Goal: Task Accomplishment & Management: Manage account settings

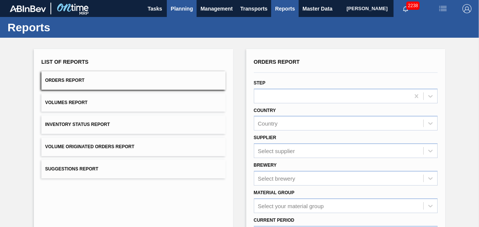
click at [175, 13] on button "Planning" at bounding box center [182, 8] width 30 height 17
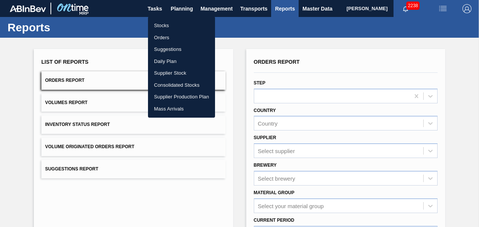
click at [165, 27] on li "Stocks" at bounding box center [181, 26] width 67 height 12
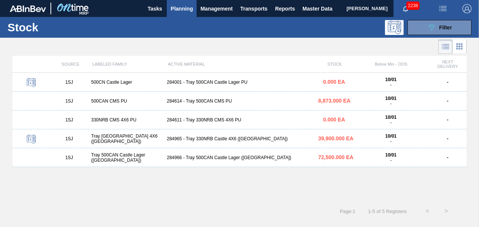
click at [257, 197] on div "1SJ 500CN Castle Lager 284001 - Tray 500CAN Castle Lager PU 0.000 EA 10/01 - - …" at bounding box center [239, 137] width 454 height 129
click at [431, 26] on icon "089F7B8B-B2A5-4AFE-B5C0-19BA573D28AC" at bounding box center [431, 27] width 9 height 9
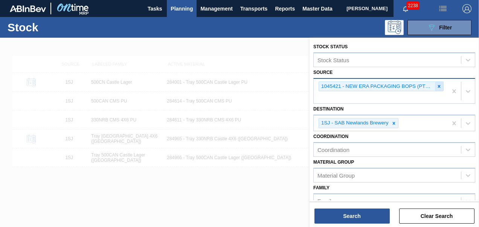
click at [439, 82] on div at bounding box center [439, 86] width 8 height 9
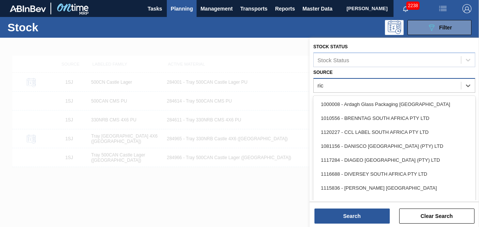
type input "rich"
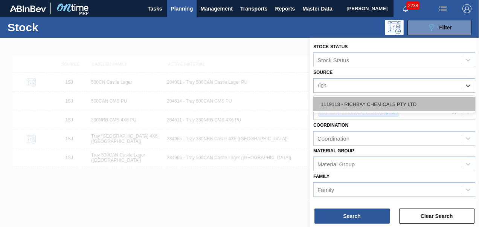
click at [381, 104] on div "1119113 - RICHBAY CHEMICALS PTY LTD" at bounding box center [394, 104] width 162 height 14
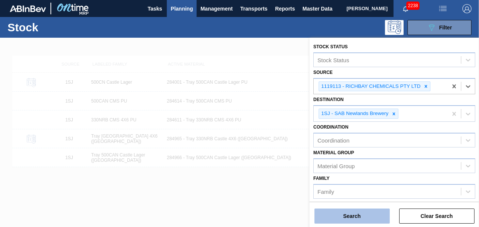
click at [348, 215] on button "Search" at bounding box center [352, 215] width 75 height 15
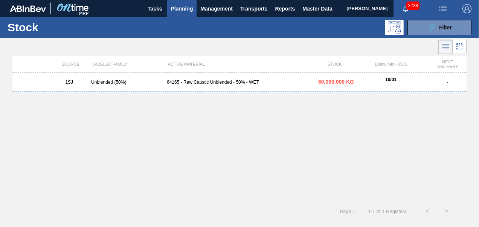
click at [237, 82] on div "64165 - Raw Caustic Unblended - 50% - WET" at bounding box center [239, 81] width 151 height 5
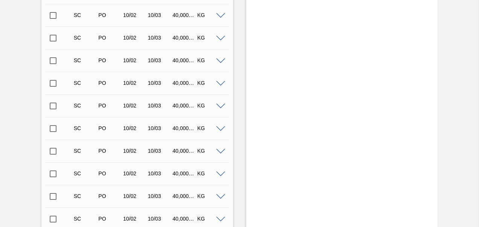
scroll to position [678, 0]
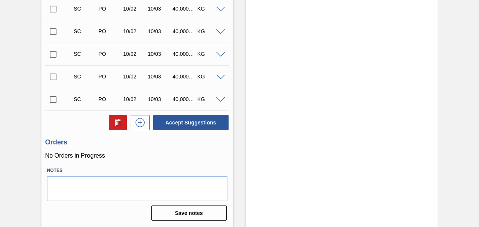
click at [50, 100] on input "checkbox" at bounding box center [53, 100] width 16 height 16
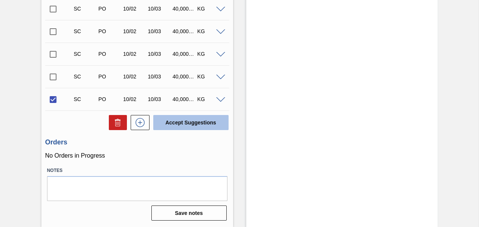
click at [171, 122] on button "Accept Suggestions" at bounding box center [190, 122] width 75 height 15
checkbox input "false"
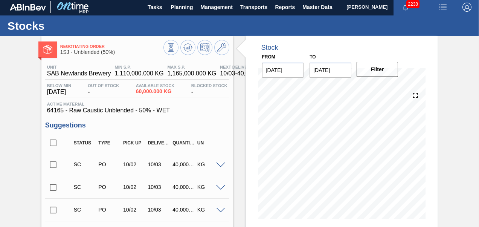
scroll to position [0, 0]
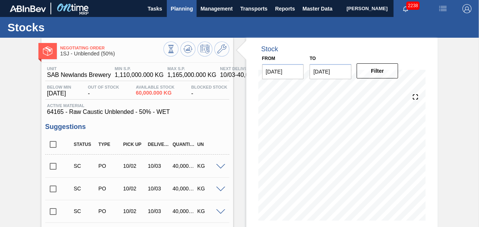
click at [177, 12] on span "Planning" at bounding box center [182, 8] width 22 height 9
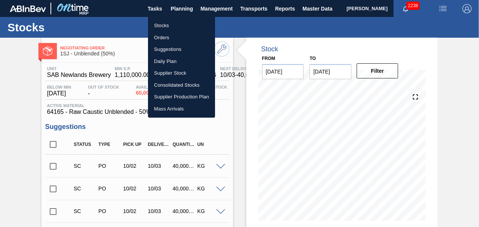
click at [160, 40] on li "Orders" at bounding box center [181, 38] width 67 height 12
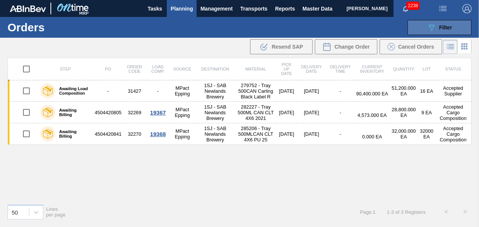
click at [437, 26] on div "089F7B8B-B2A5-4AFE-B5C0-19BA573D28AC Filter" at bounding box center [439, 27] width 25 height 9
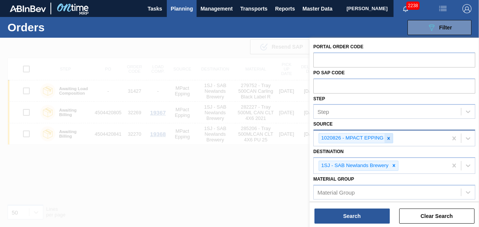
click at [387, 141] on div at bounding box center [389, 137] width 8 height 9
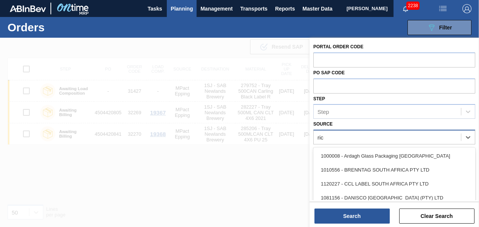
type input "rich"
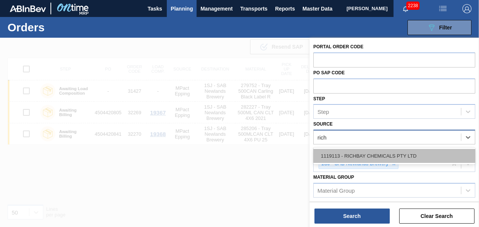
click at [383, 155] on div "1119113 - RICHBAY CHEMICALS PTY LTD" at bounding box center [394, 156] width 162 height 14
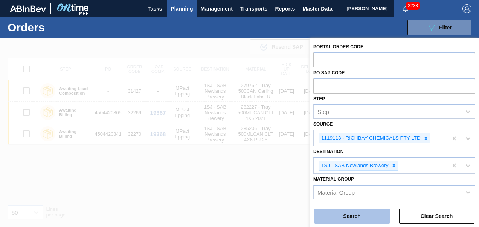
click at [360, 221] on button "Search" at bounding box center [352, 215] width 75 height 15
